Goal: Communication & Community: Answer question/provide support

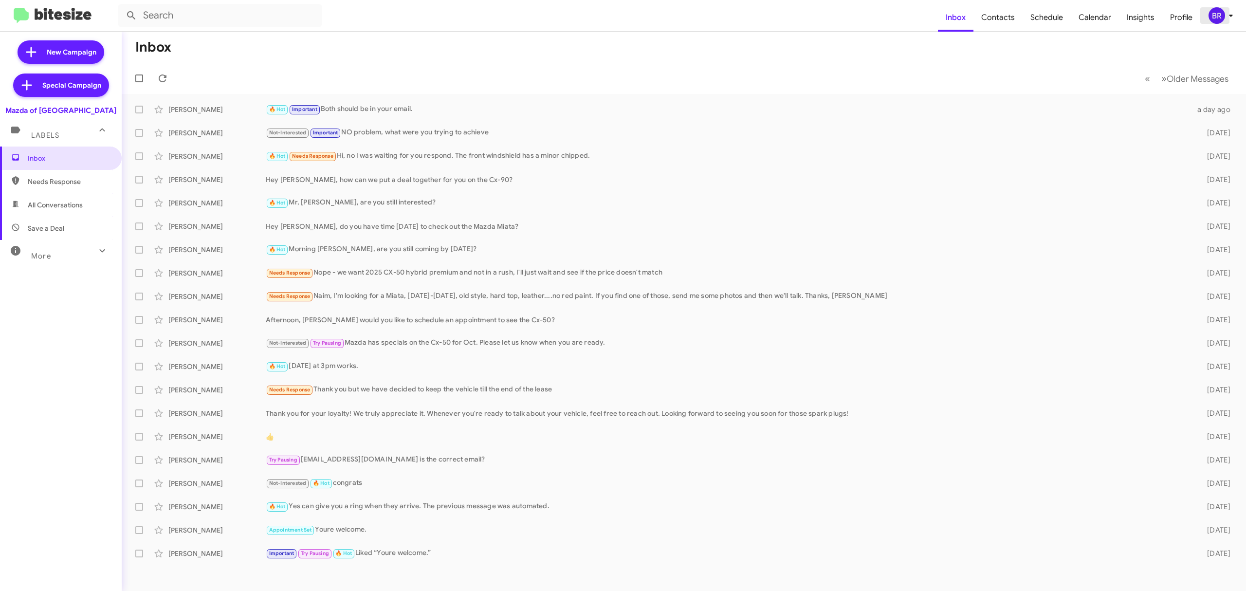
click at [1223, 18] on div "BR" at bounding box center [1217, 15] width 17 height 17
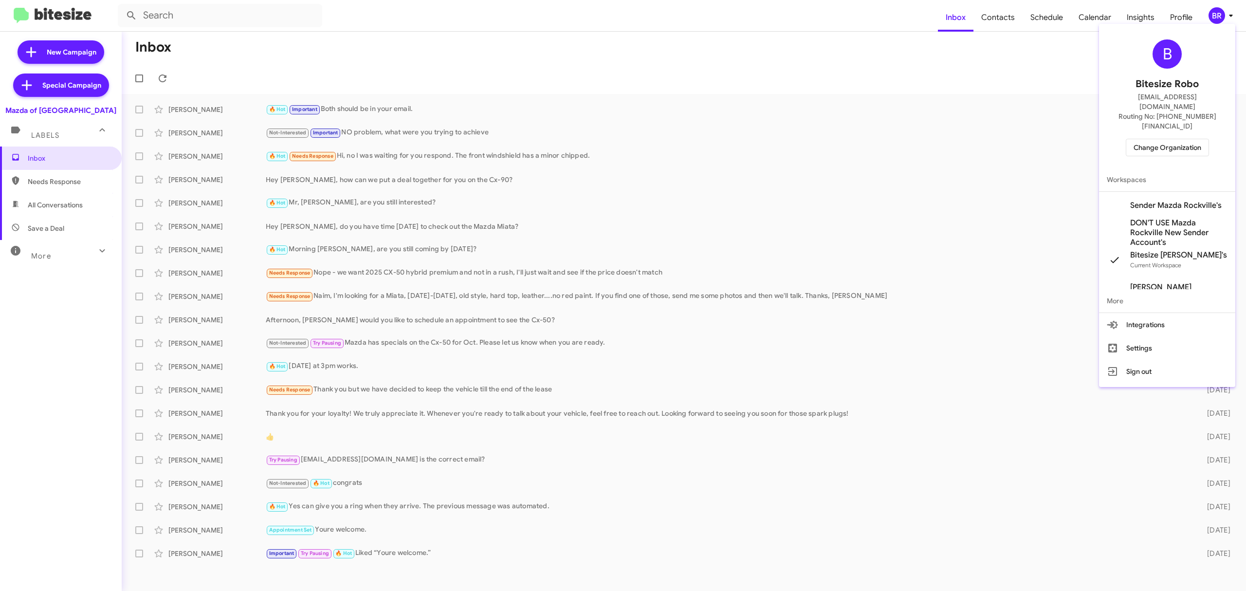
click at [1166, 139] on span "Change Organization" at bounding box center [1168, 147] width 68 height 17
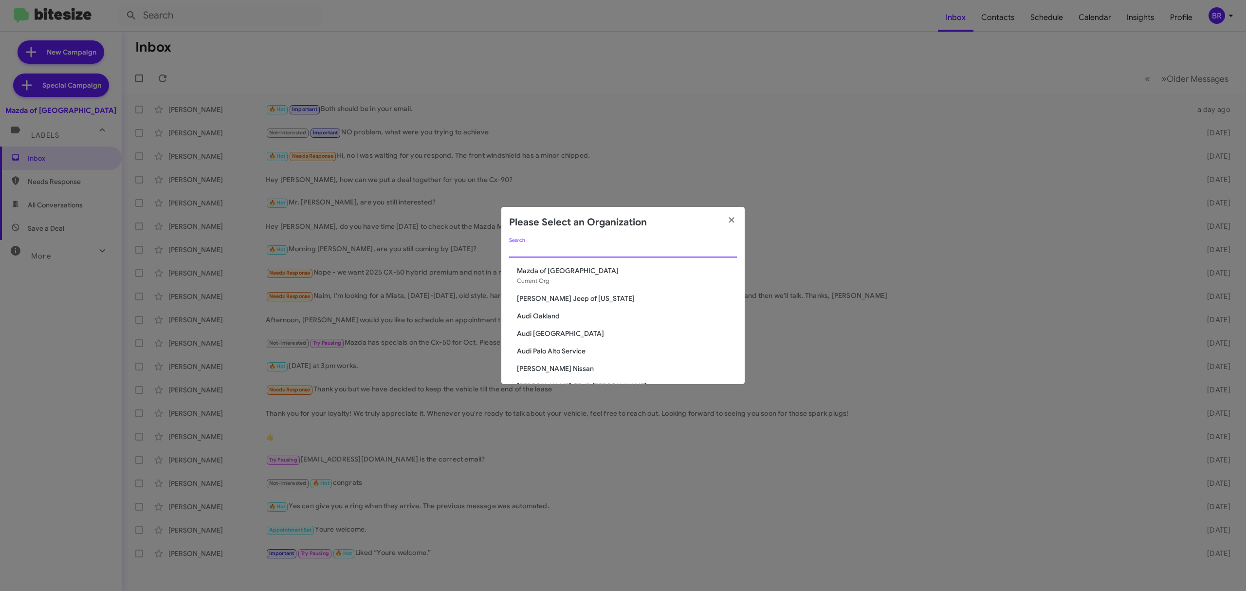
click at [682, 246] on input "Search" at bounding box center [623, 250] width 228 height 8
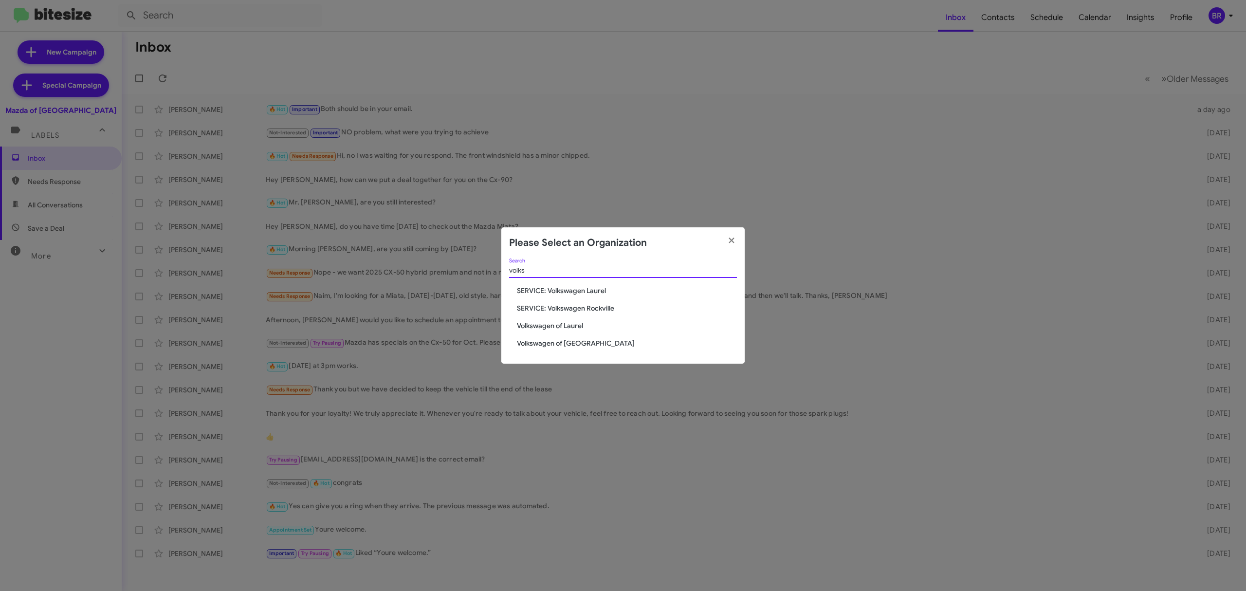
type input "volks"
click at [575, 321] on span "Volkswagen of Laurel" at bounding box center [627, 326] width 220 height 10
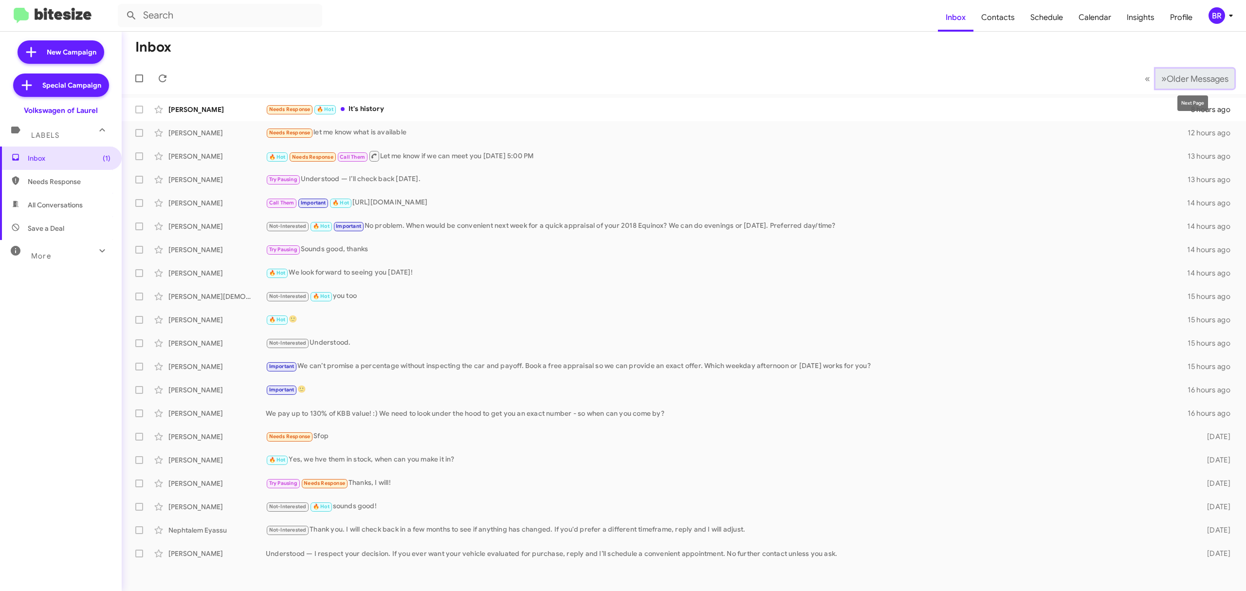
click at [1213, 75] on span "Older Messages" at bounding box center [1198, 79] width 62 height 11
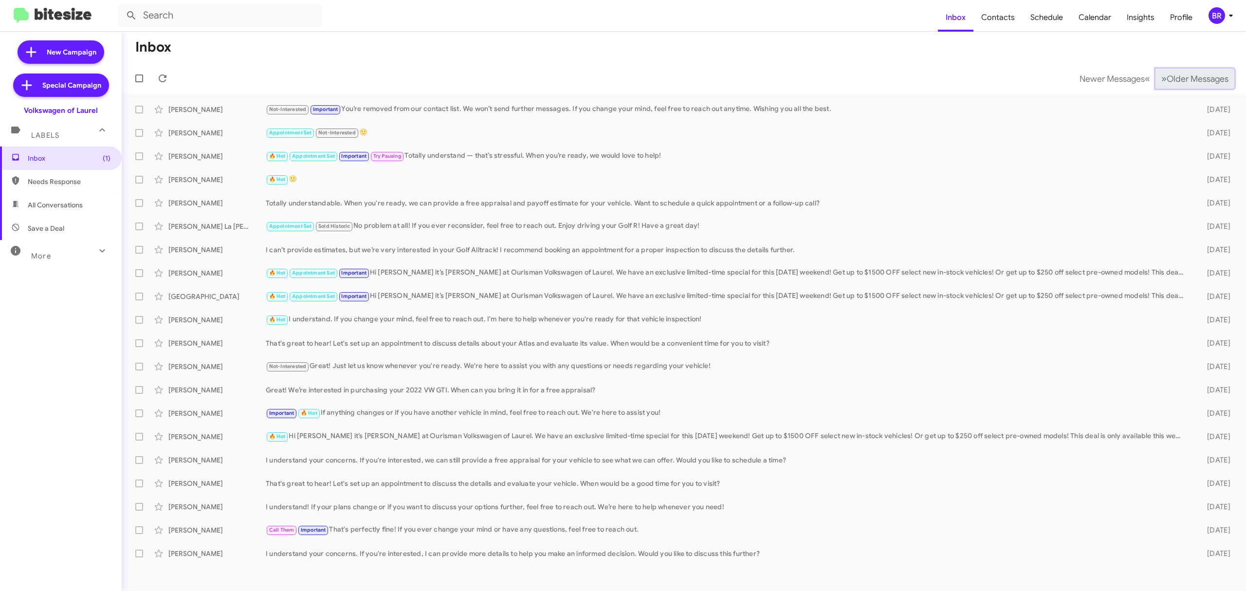
click at [1204, 76] on span "Older Messages" at bounding box center [1198, 79] width 62 height 11
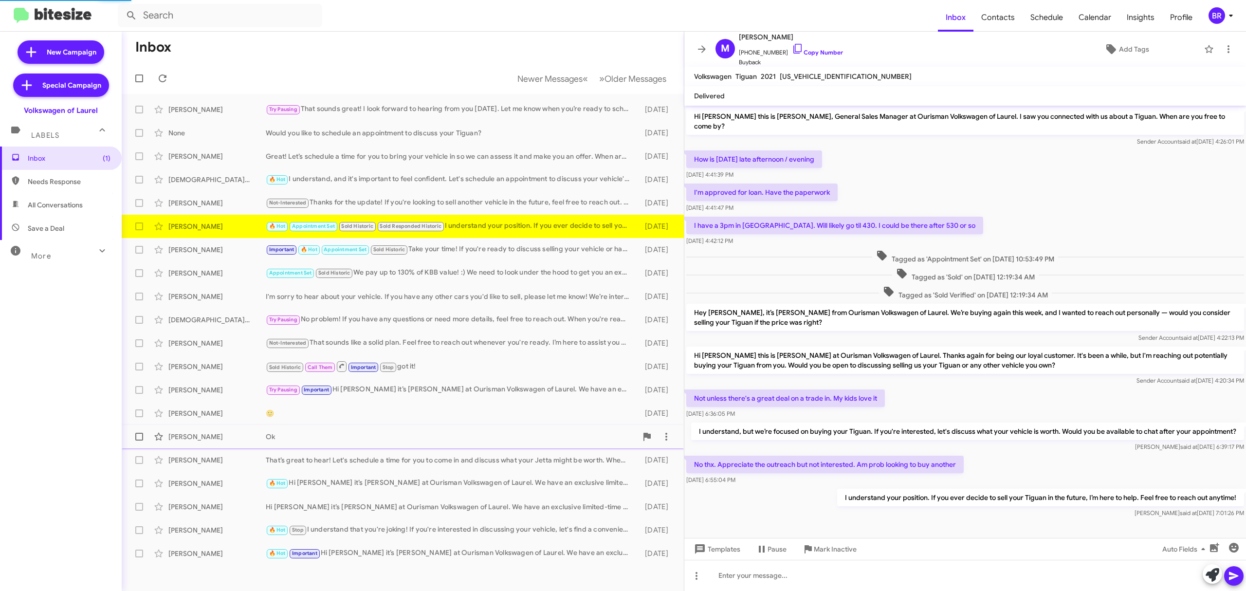
scroll to position [14, 0]
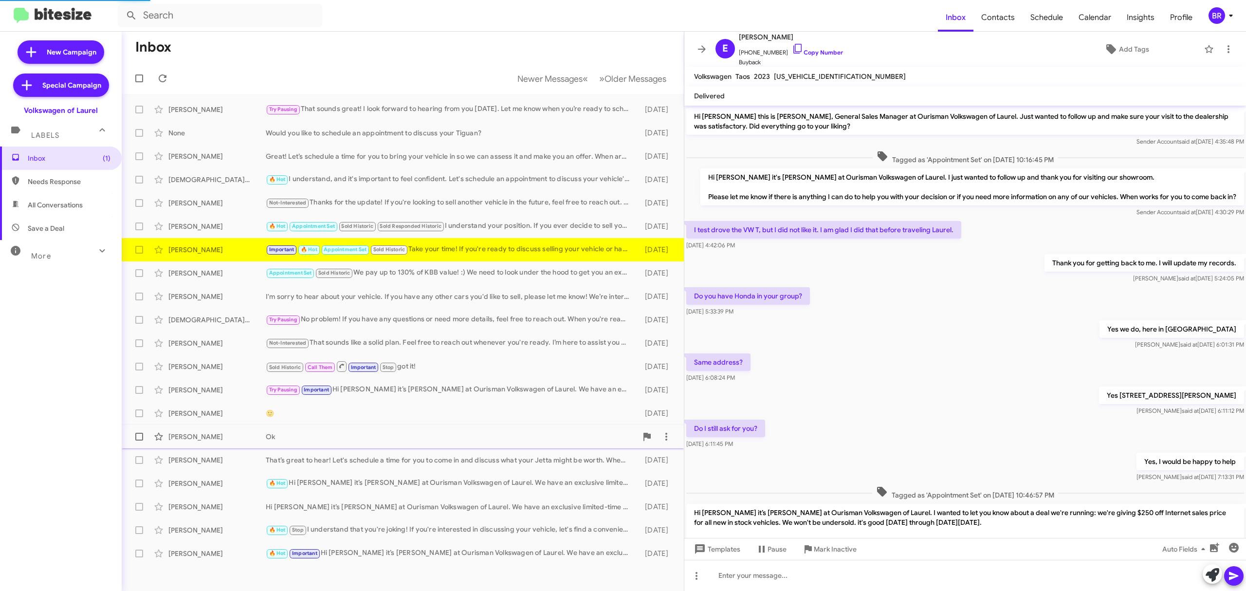
scroll to position [205, 0]
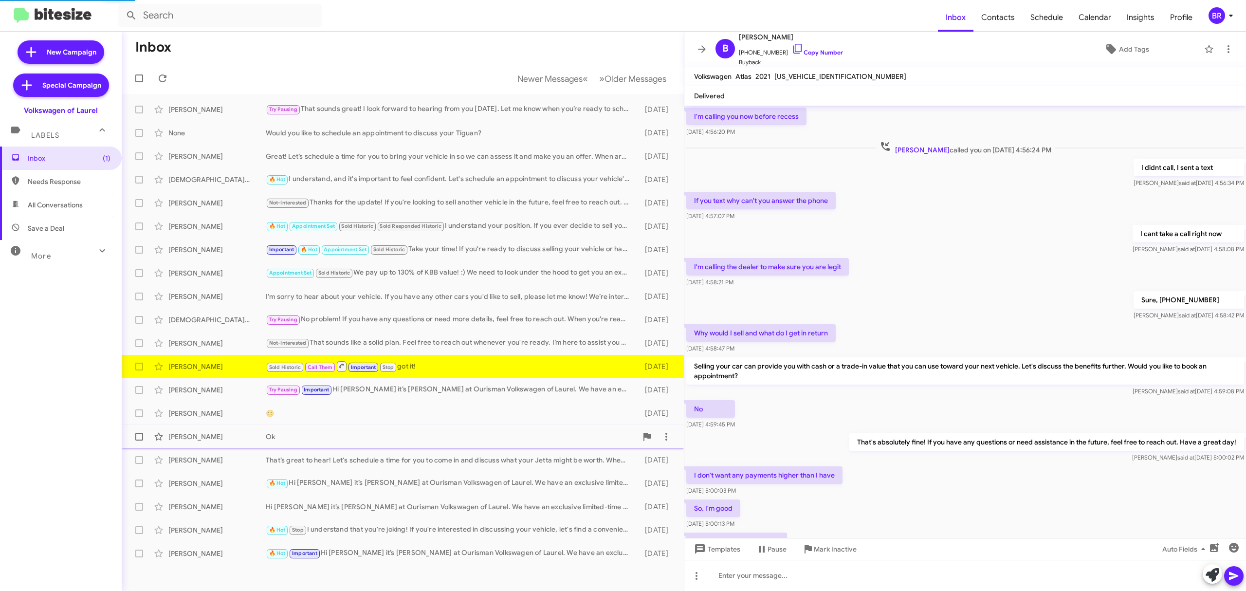
scroll to position [273, 0]
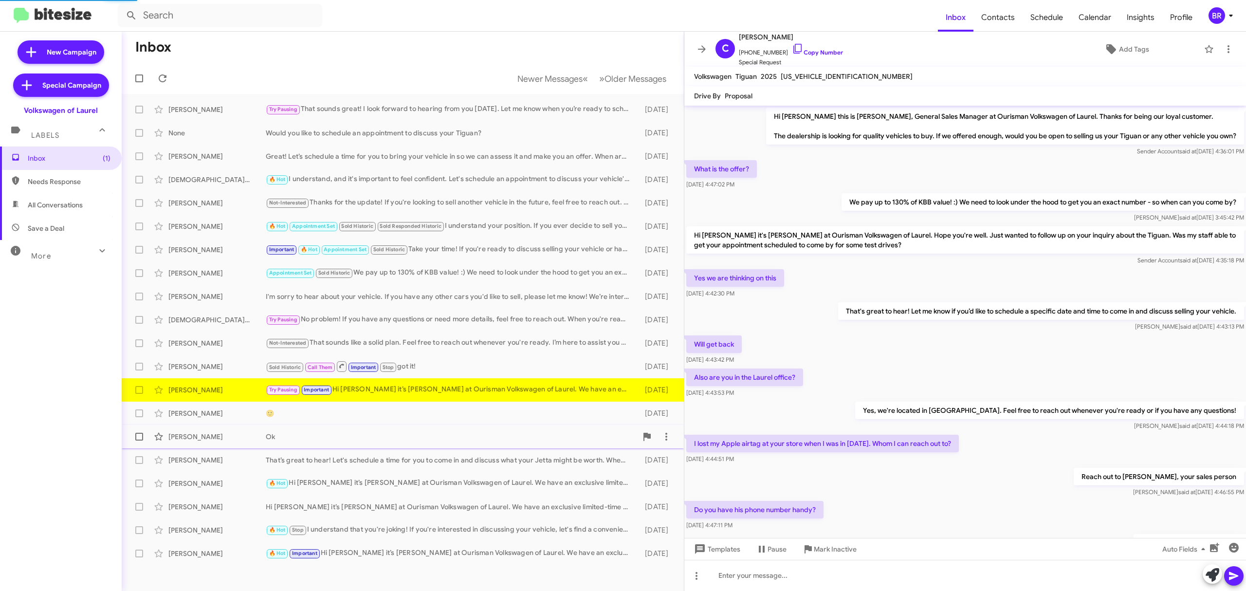
scroll to position [104, 0]
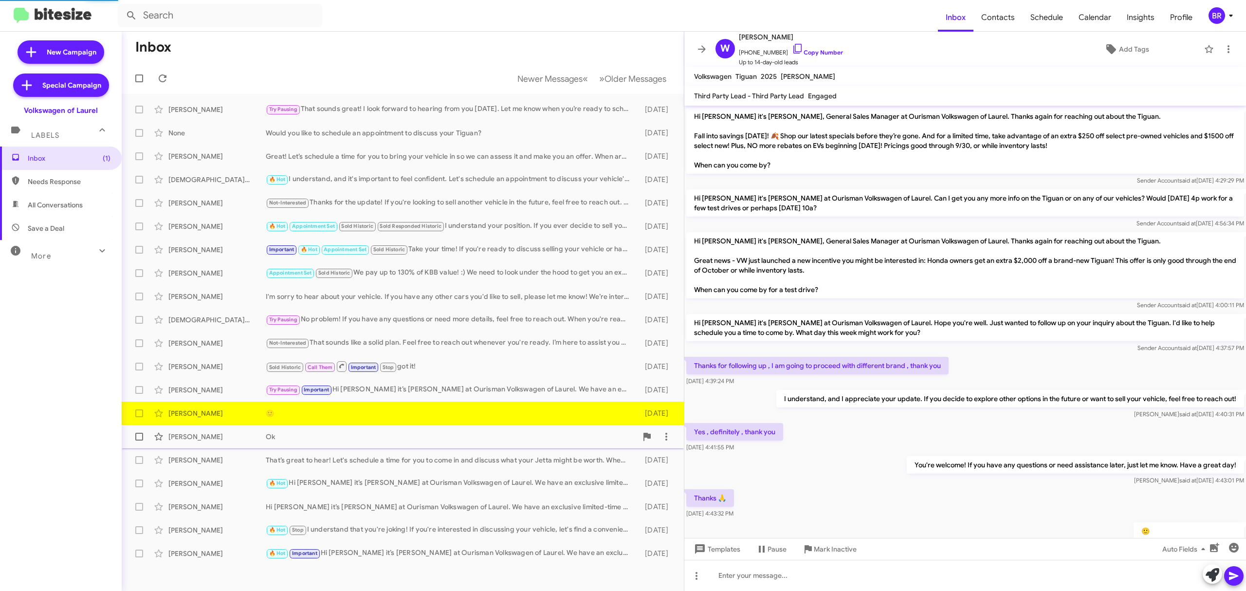
scroll to position [40, 0]
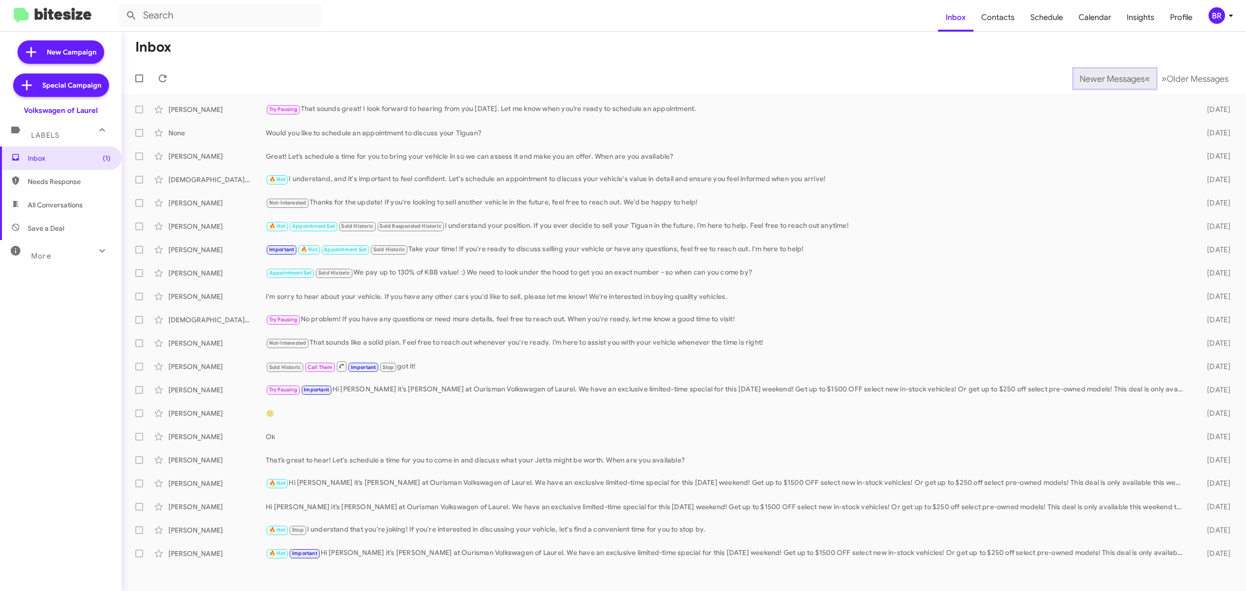
click at [1105, 78] on span "Newer Messages" at bounding box center [1112, 79] width 65 height 11
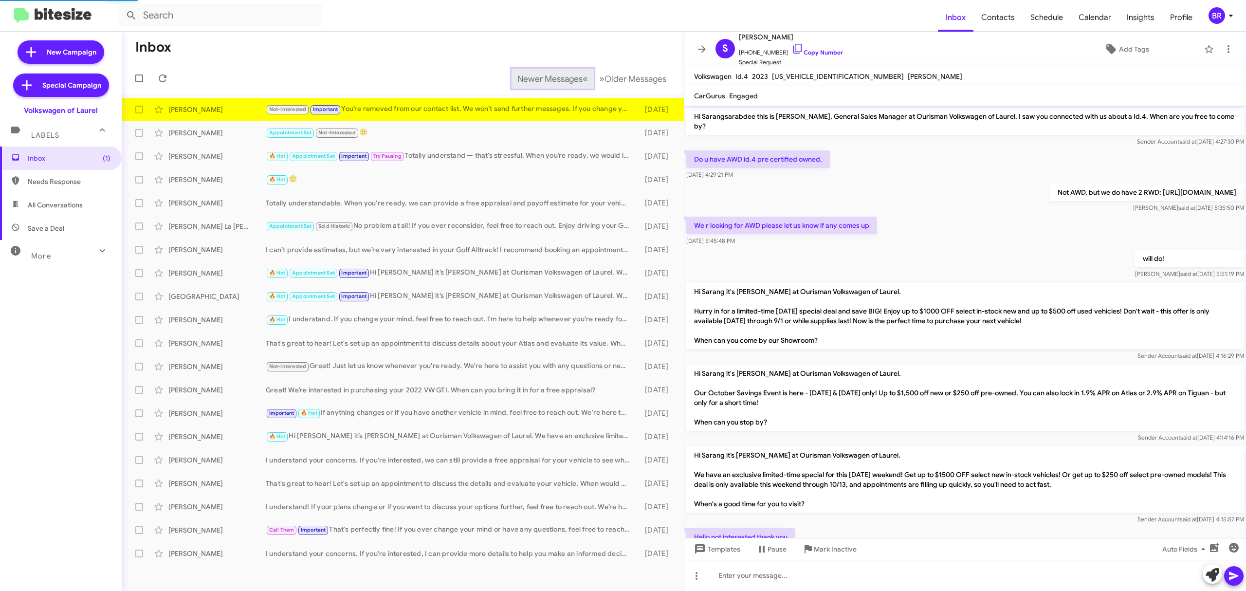
scroll to position [170, 0]
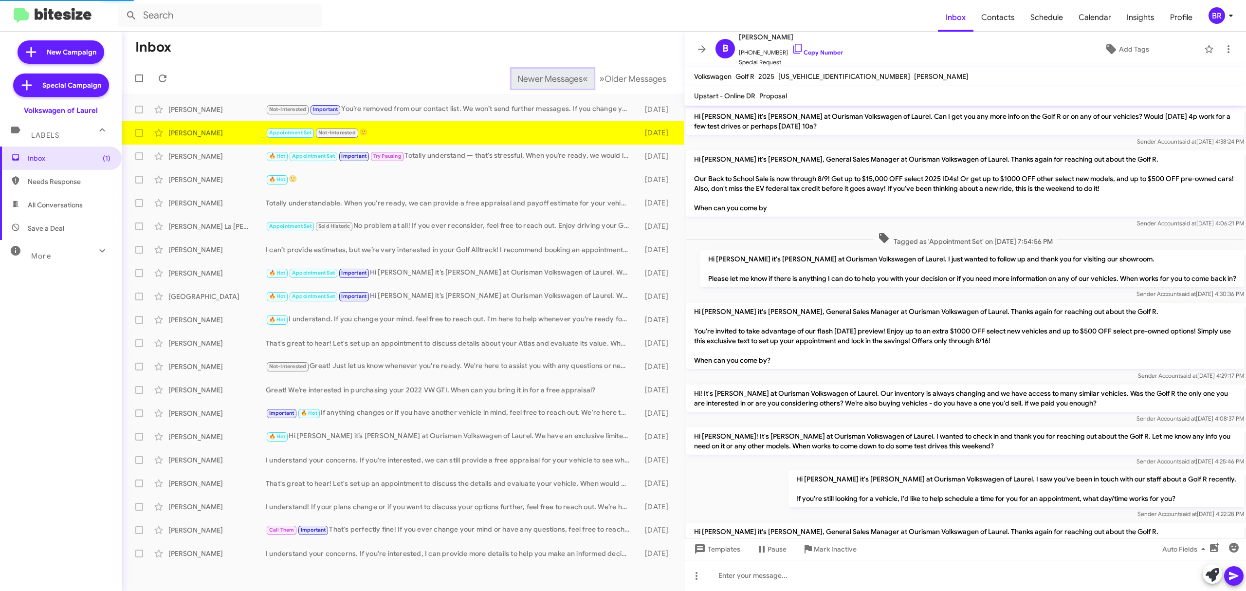
scroll to position [706, 0]
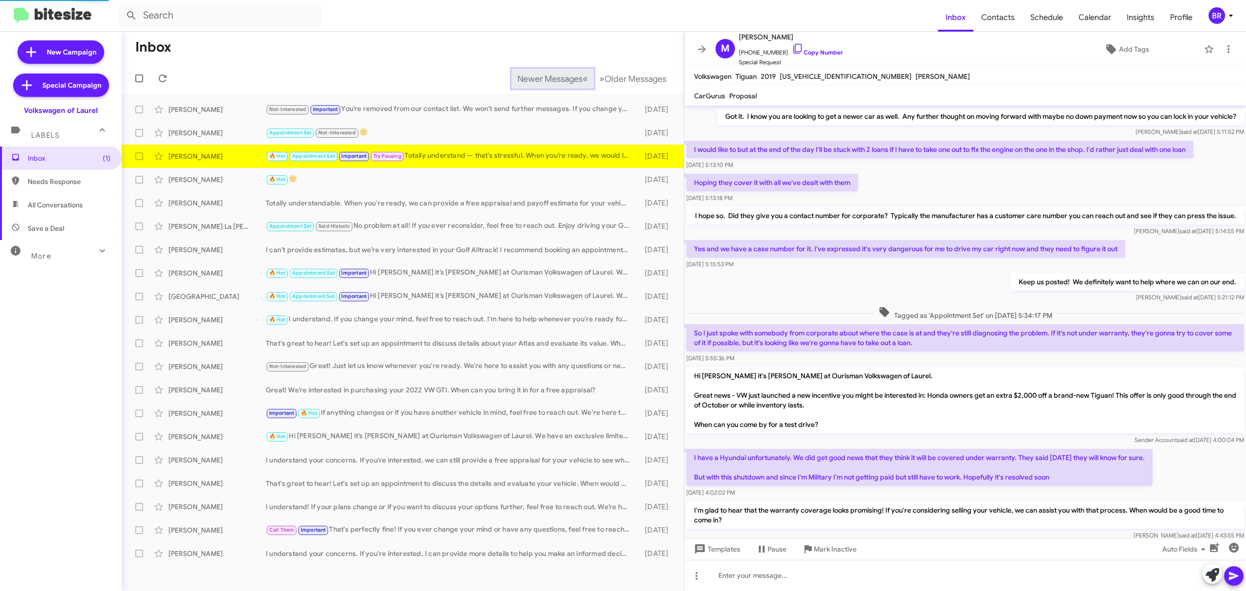
scroll to position [370, 0]
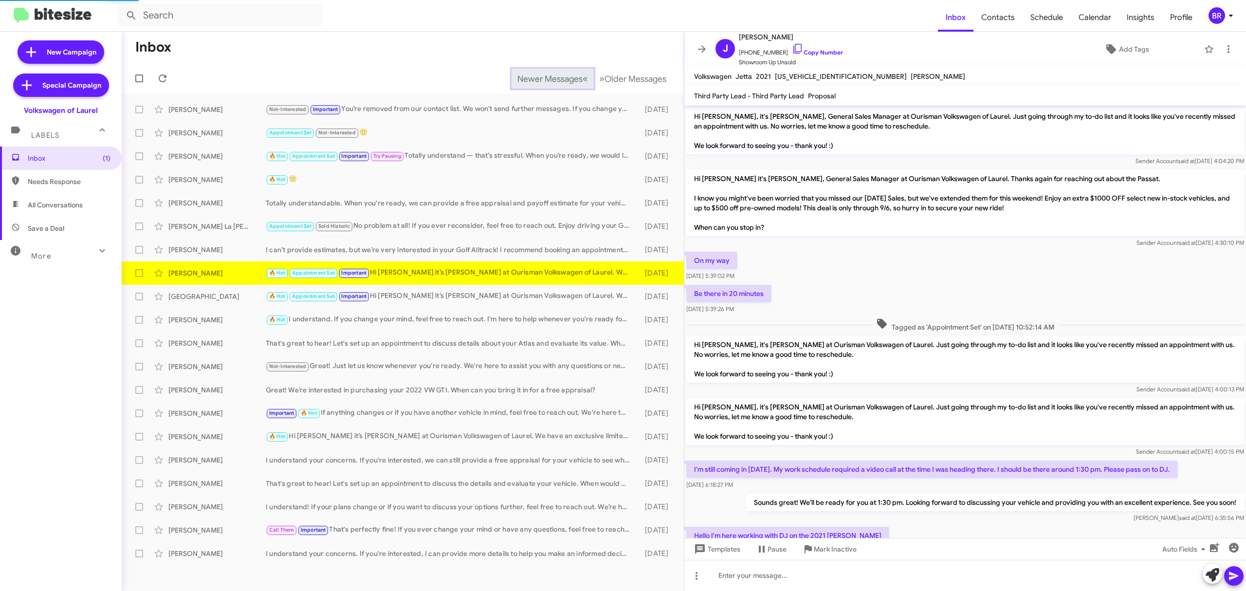
scroll to position [556, 0]
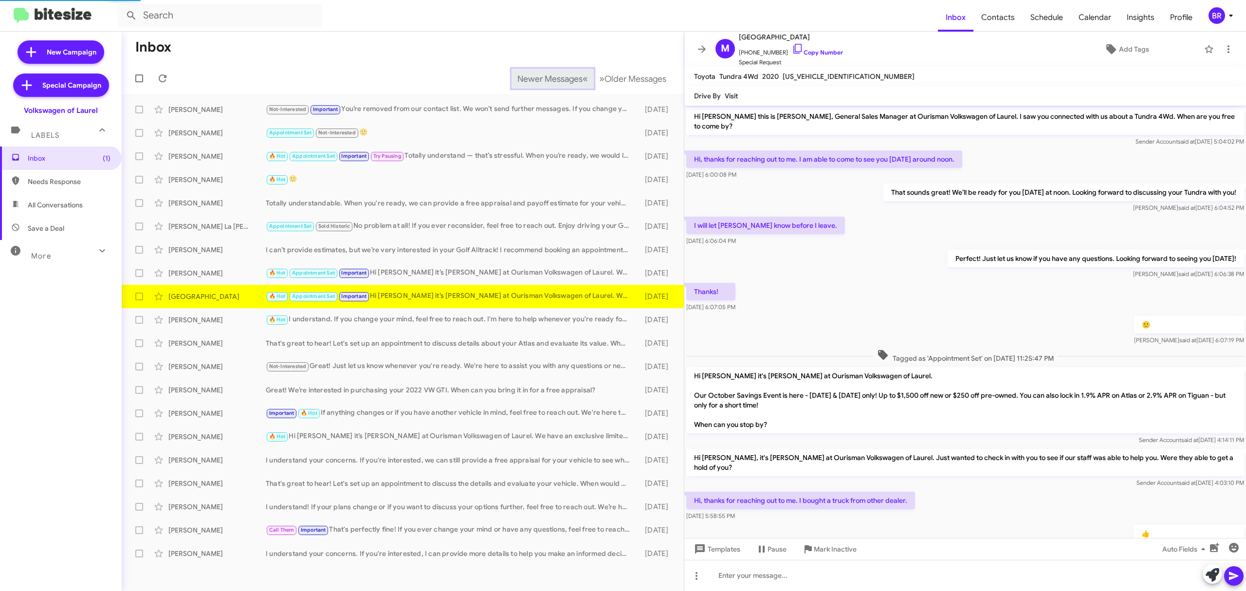
scroll to position [112, 0]
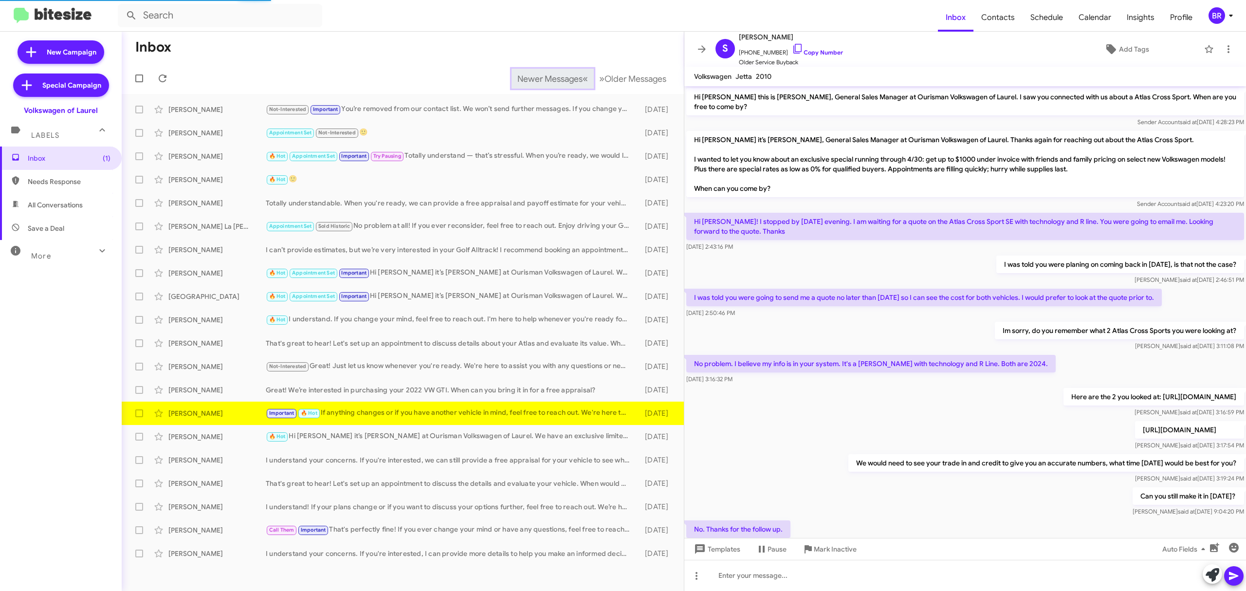
scroll to position [337, 0]
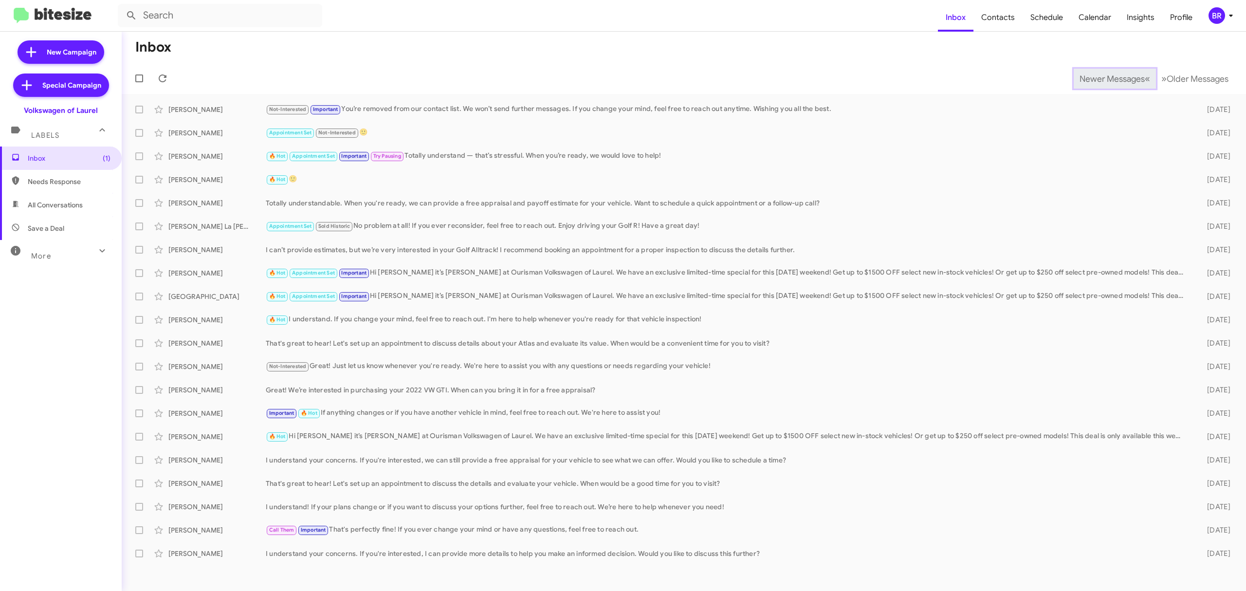
click at [1105, 78] on span "Newer Messages" at bounding box center [1112, 79] width 65 height 11
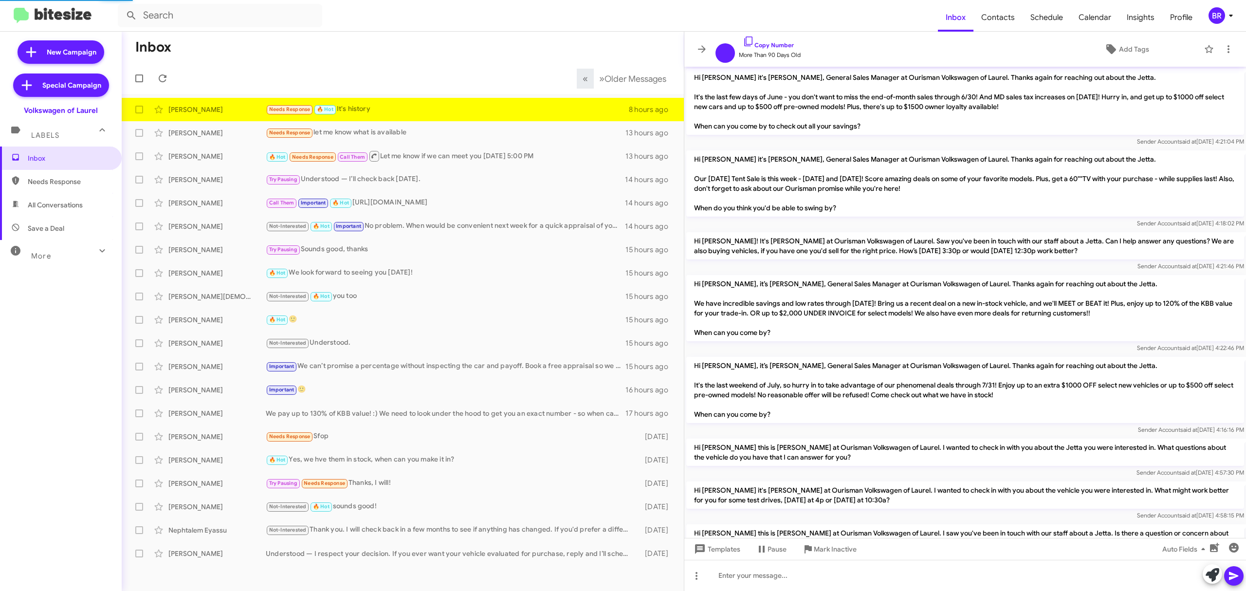
scroll to position [561, 0]
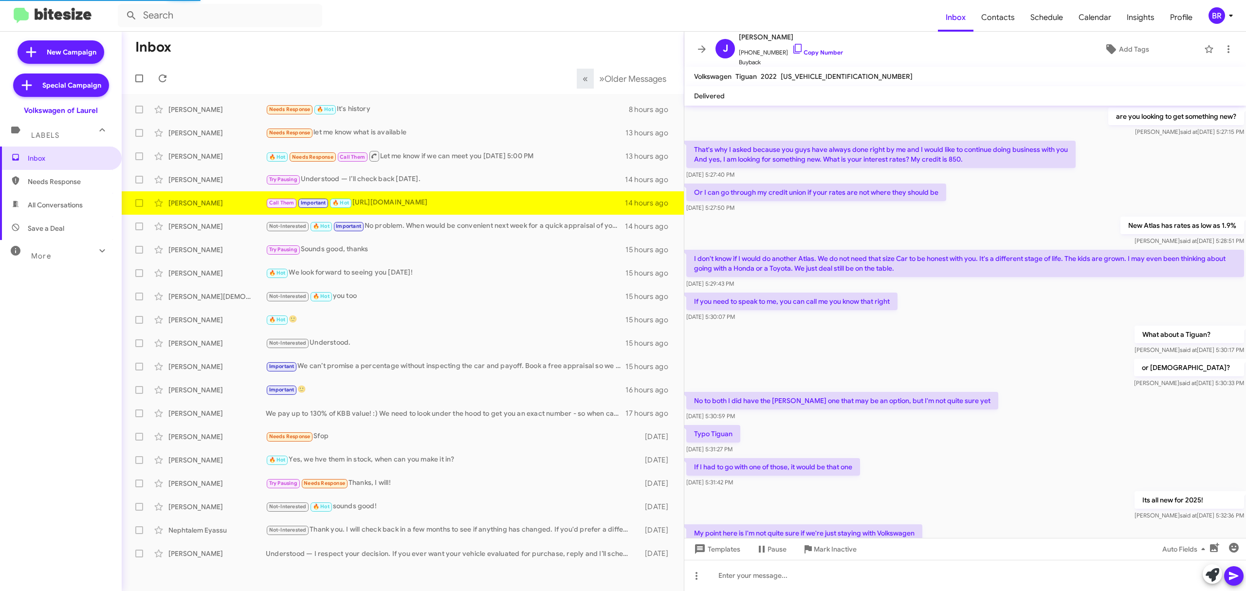
scroll to position [308, 0]
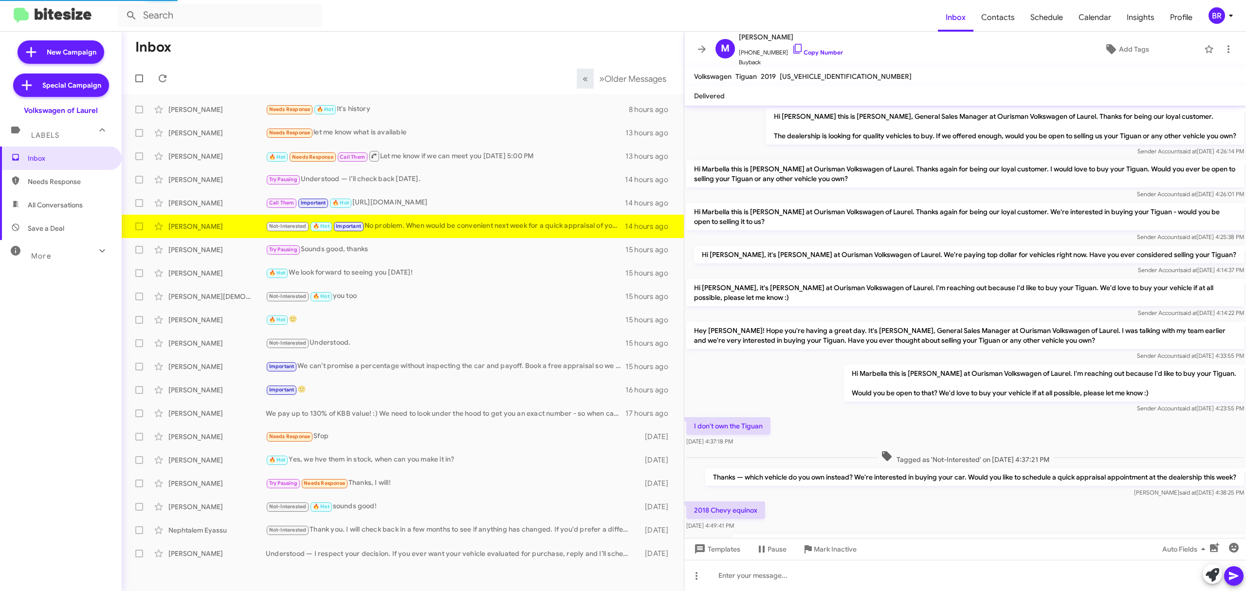
scroll to position [235, 0]
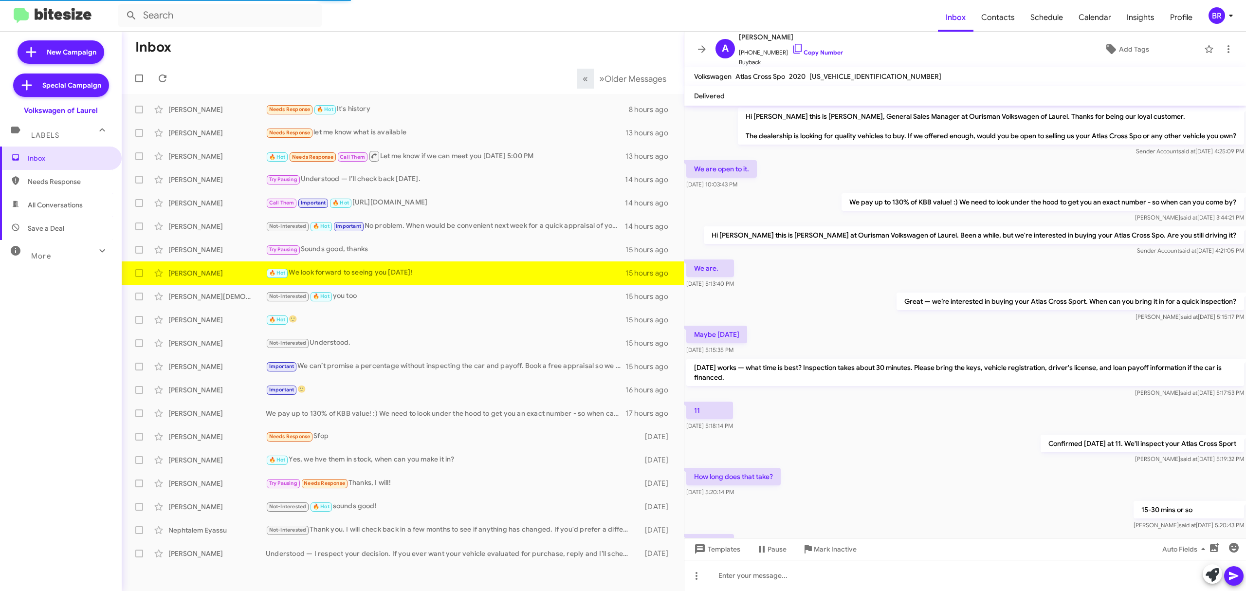
scroll to position [94, 0]
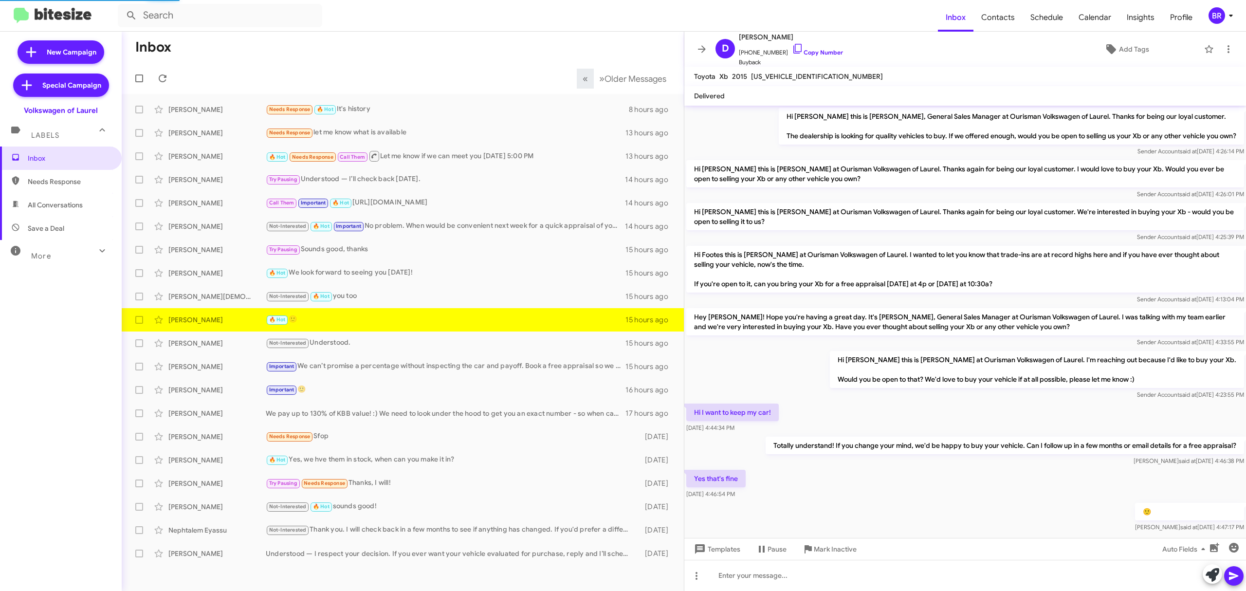
scroll to position [20, 0]
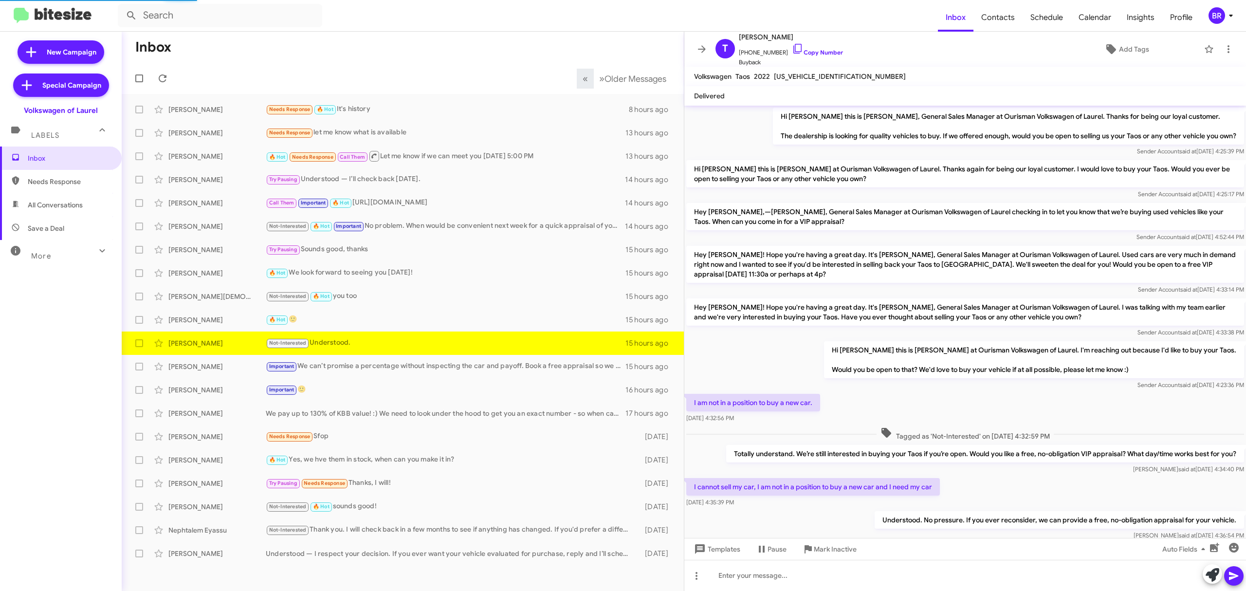
scroll to position [102, 0]
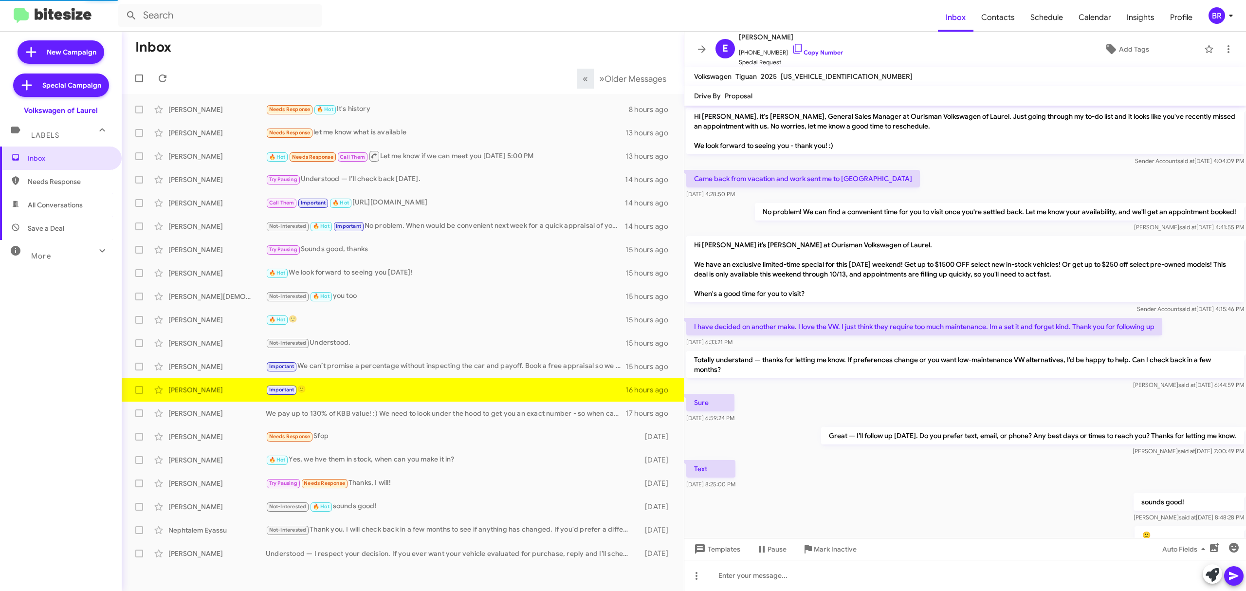
scroll to position [46, 0]
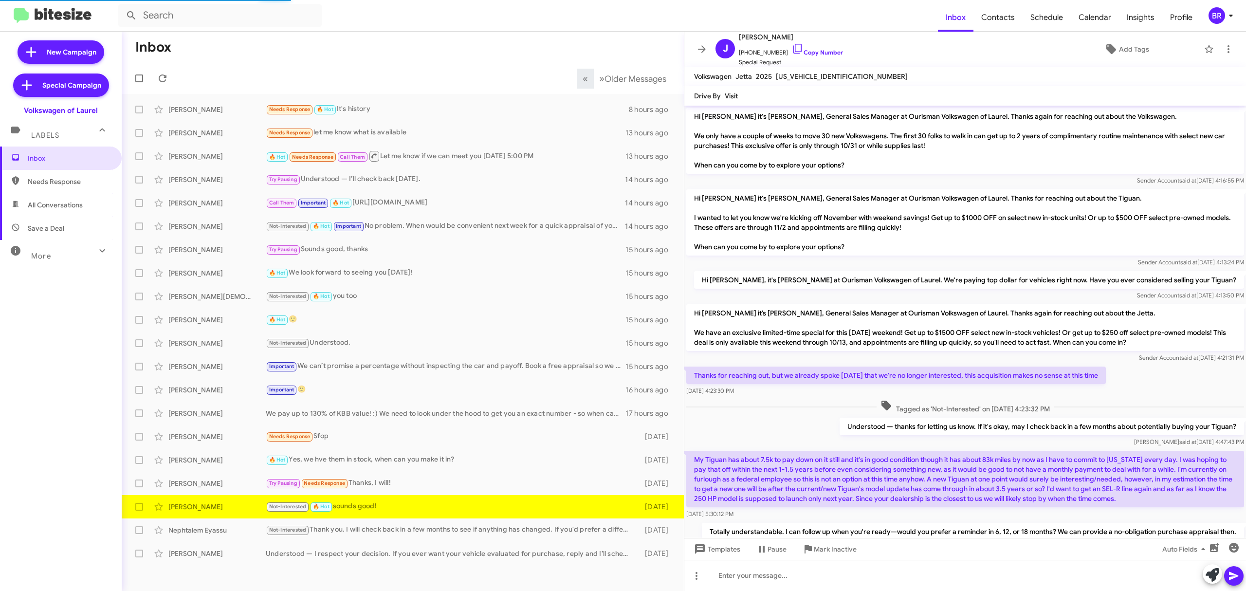
scroll to position [180, 0]
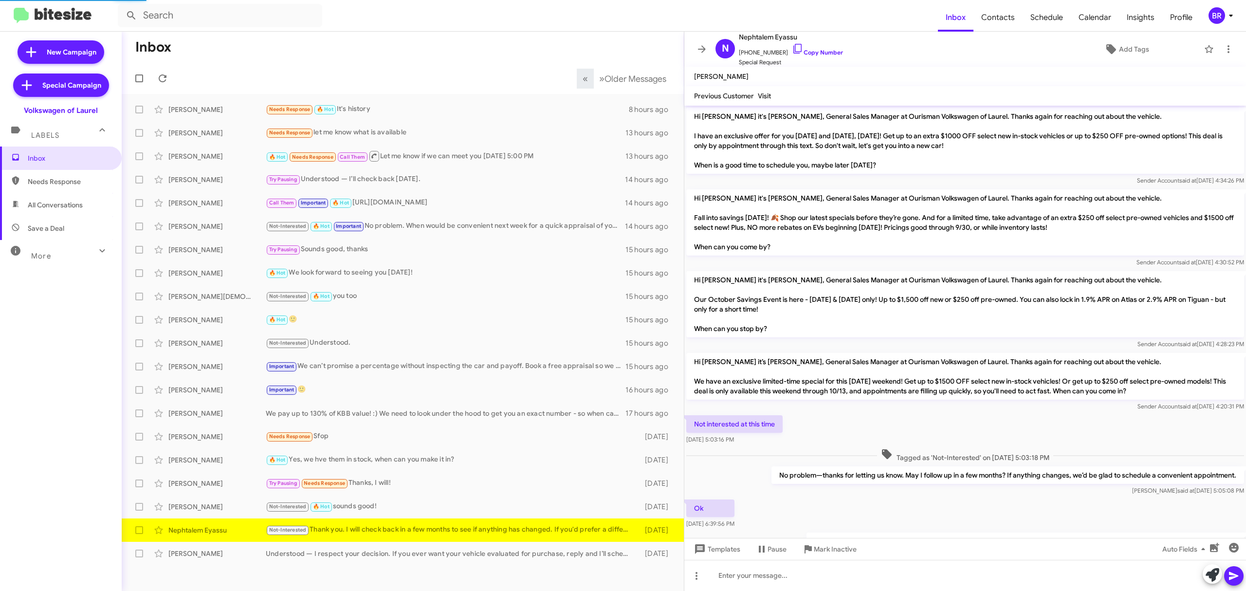
scroll to position [48, 0]
